Goal: Transaction & Acquisition: Purchase product/service

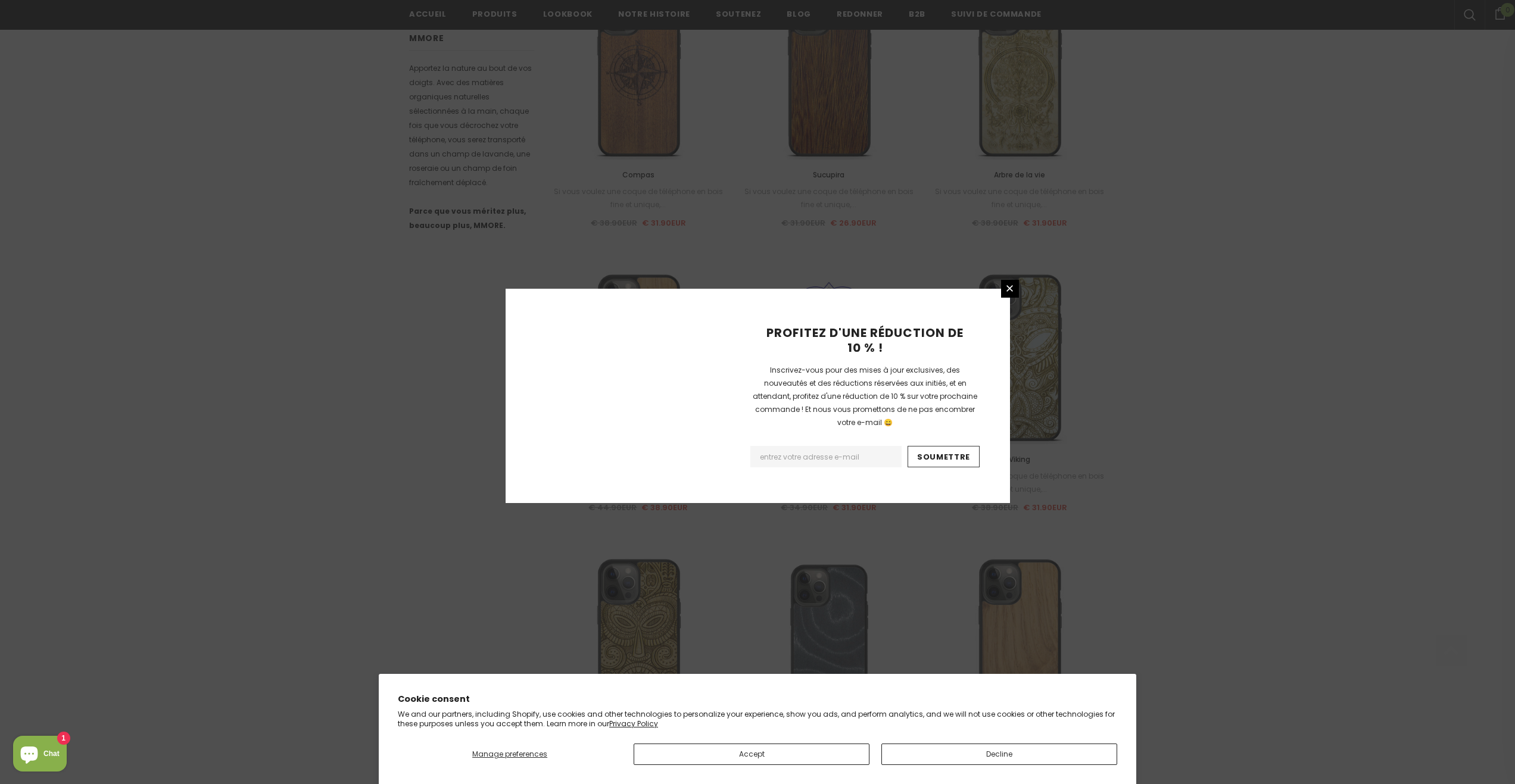
scroll to position [1099, 0]
